Goal: Information Seeking & Learning: Get advice/opinions

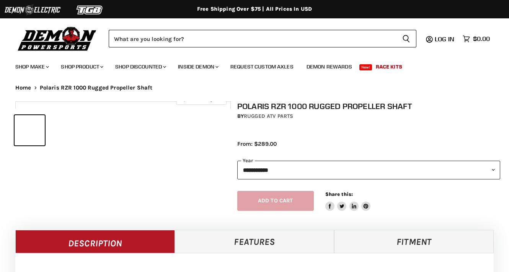
select select "******"
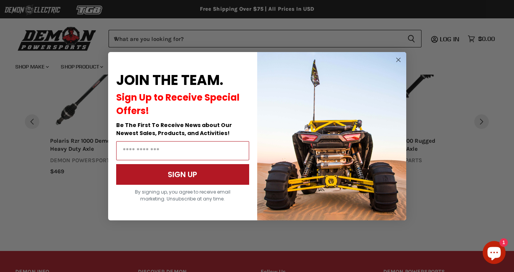
scroll to position [679, 0]
